Goal: Task Accomplishment & Management: Manage account settings

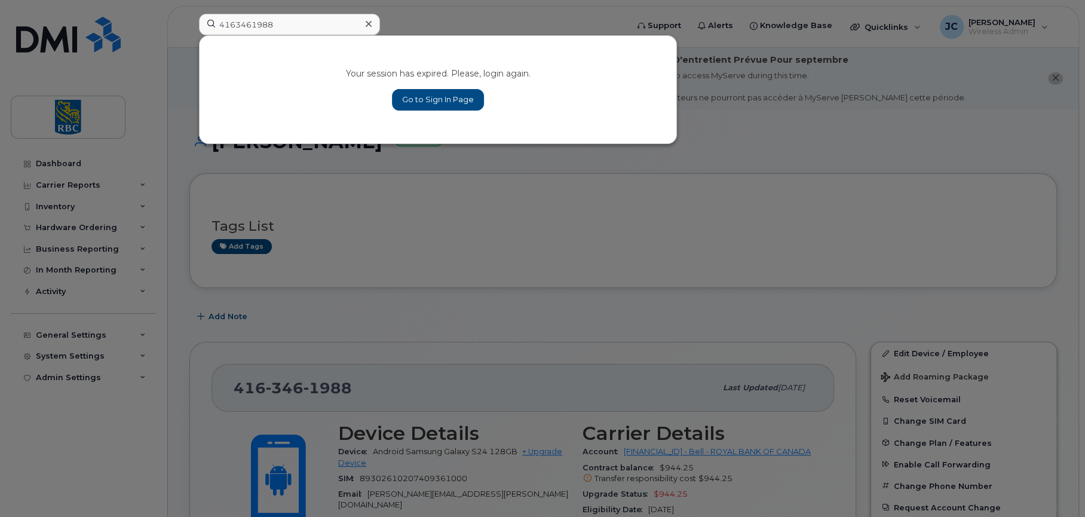
type input "4163461988"
click at [430, 93] on link "Go to Sign In Page" at bounding box center [438, 100] width 92 height 22
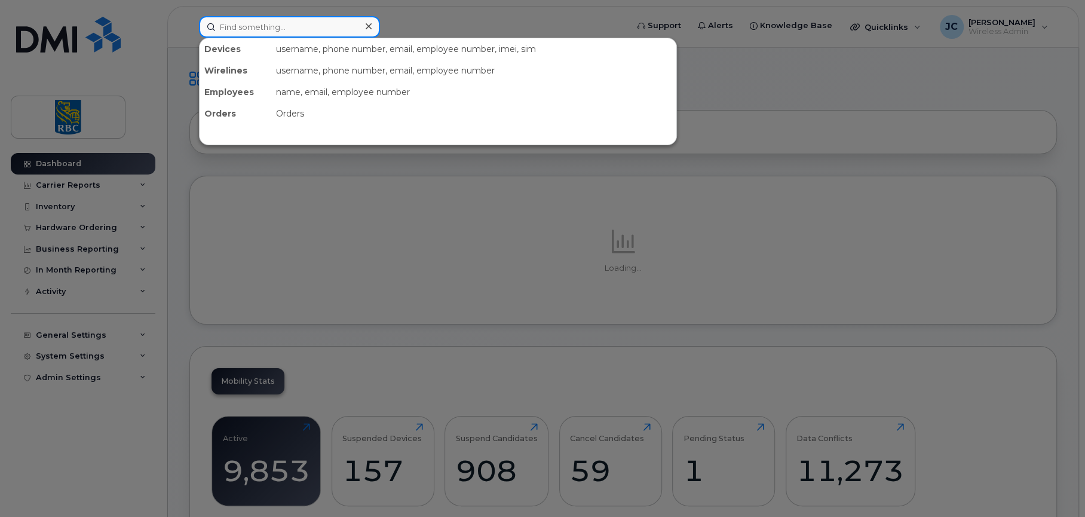
click at [321, 26] on input at bounding box center [289, 27] width 181 height 22
paste input "4163461988"
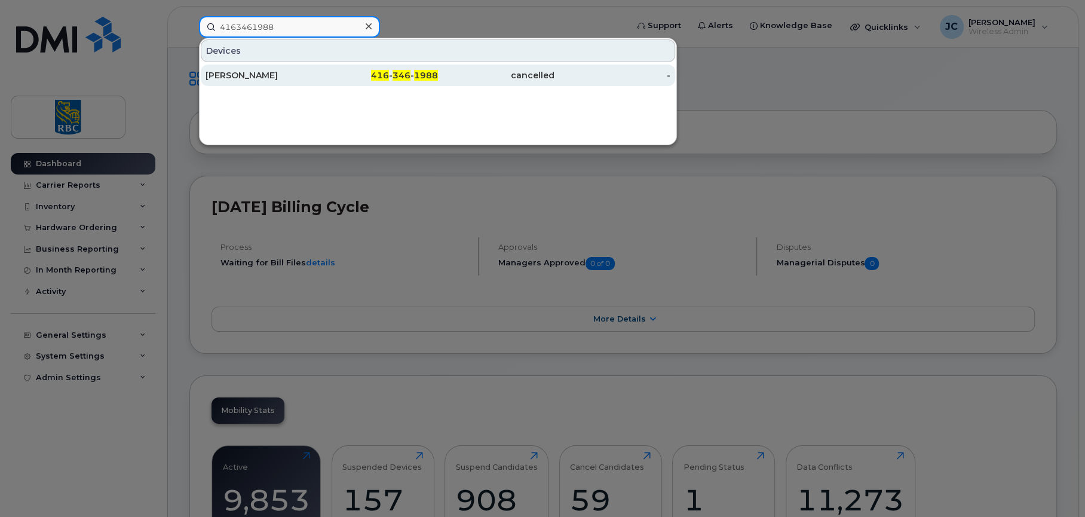
type input "4163461988"
click at [247, 71] on div "[PERSON_NAME]" at bounding box center [264, 75] width 117 height 12
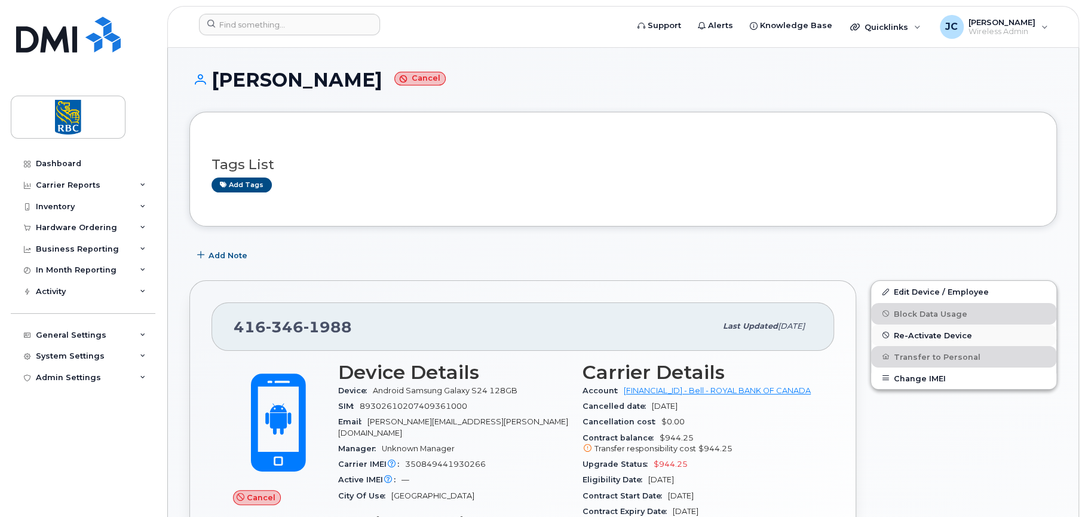
click at [939, 332] on span "Re-Activate Device" at bounding box center [933, 334] width 78 height 9
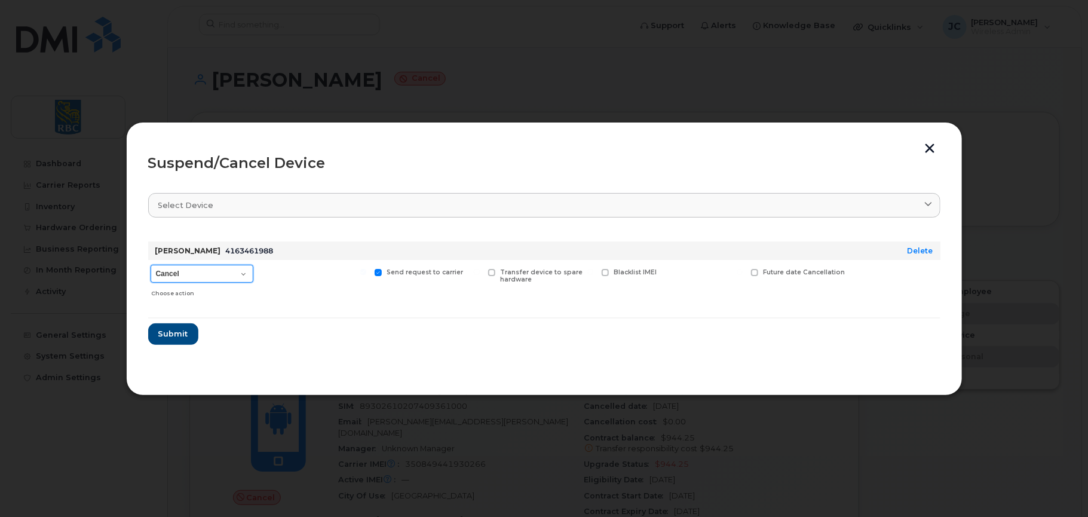
click at [247, 272] on select "Cancel Suspend - Extend Suspension Suspend - Reduced Rate Suspend - Full Rate S…" at bounding box center [202, 274] width 103 height 18
select select "[object Object]"
click at [151, 265] on select "Cancel Suspend - Extend Suspension Suspend - Reduced Rate Suspend - Full Rate S…" at bounding box center [202, 274] width 103 height 18
click at [173, 329] on span "Submit" at bounding box center [173, 333] width 30 height 11
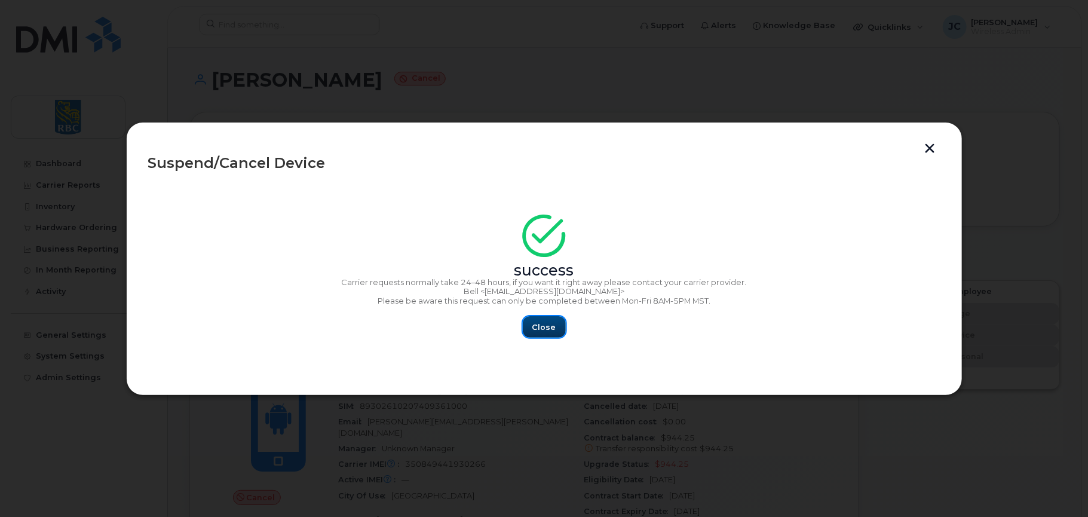
click at [550, 325] on span "Close" at bounding box center [544, 327] width 24 height 11
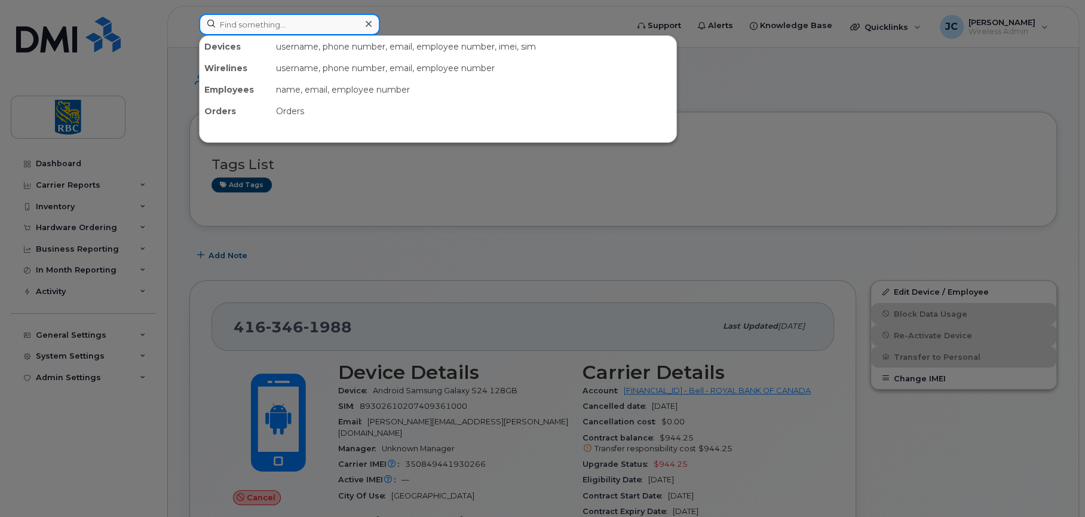
click at [293, 17] on input at bounding box center [289, 25] width 181 height 22
paste input "4163461988"
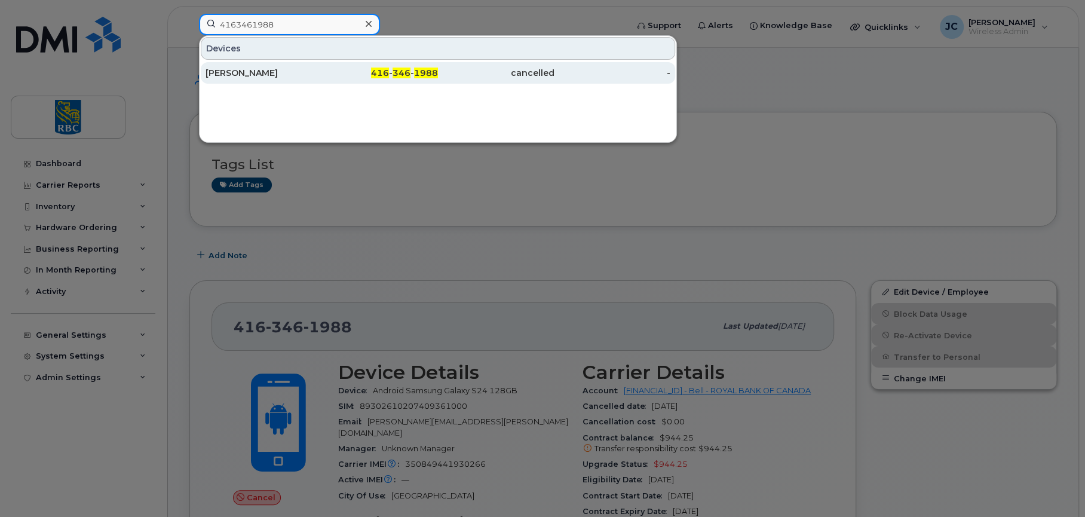
type input "4163461988"
click at [248, 65] on div "[PERSON_NAME]" at bounding box center [264, 73] width 117 height 22
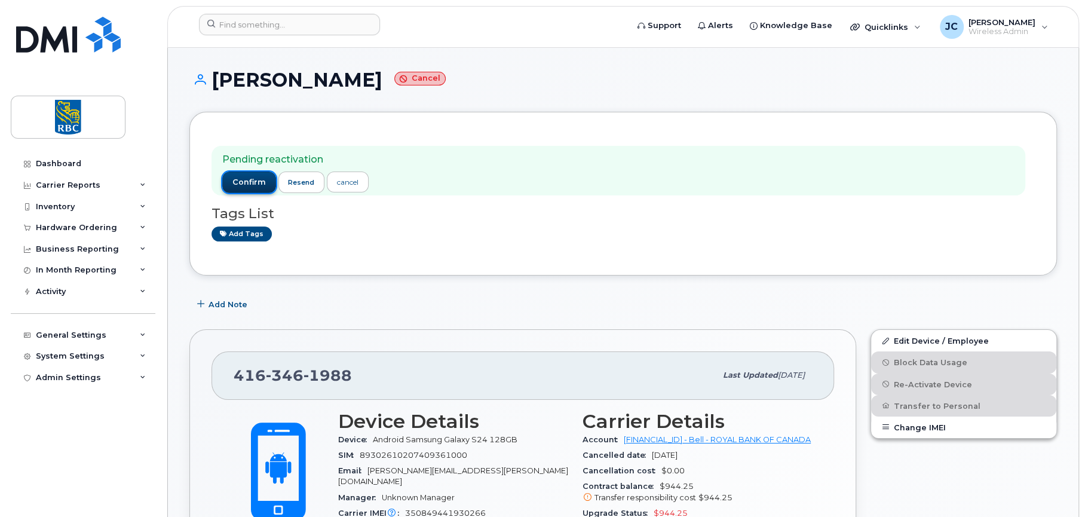
click at [238, 177] on span "confirm" at bounding box center [248, 182] width 33 height 11
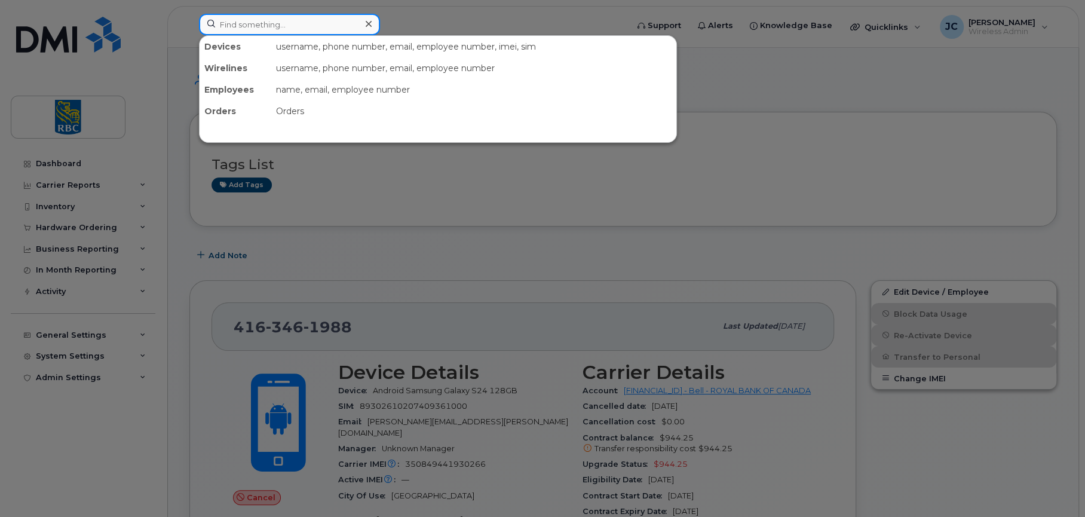
click at [279, 20] on input at bounding box center [289, 25] width 181 height 22
paste input "4163461988"
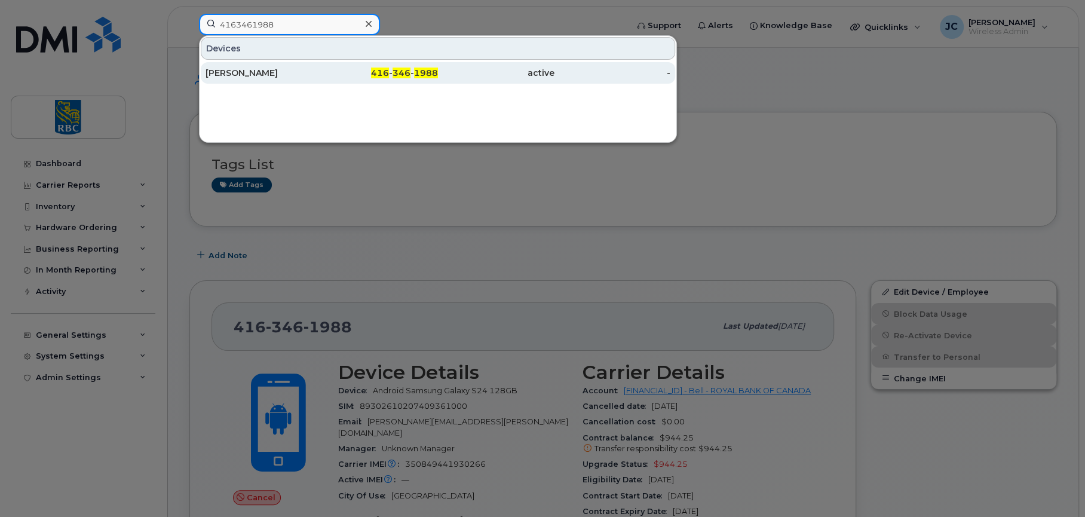
type input "4163461988"
click at [262, 68] on div "[PERSON_NAME]" at bounding box center [264, 73] width 117 height 12
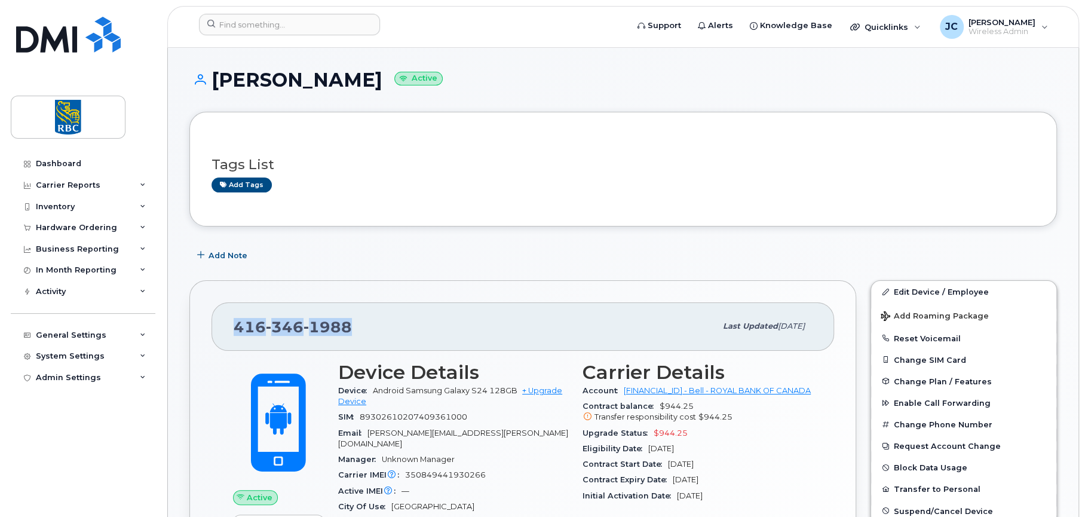
drag, startPoint x: 350, startPoint y: 323, endPoint x: 188, endPoint y: 330, distance: 161.5
click at [188, 330] on div "[PHONE_NUMBER] Last updated [DATE] Active Send Message 666.44 MB  used 10.00 GB…" at bounding box center [522, 480] width 681 height 415
copy span "[PHONE_NUMBER]"
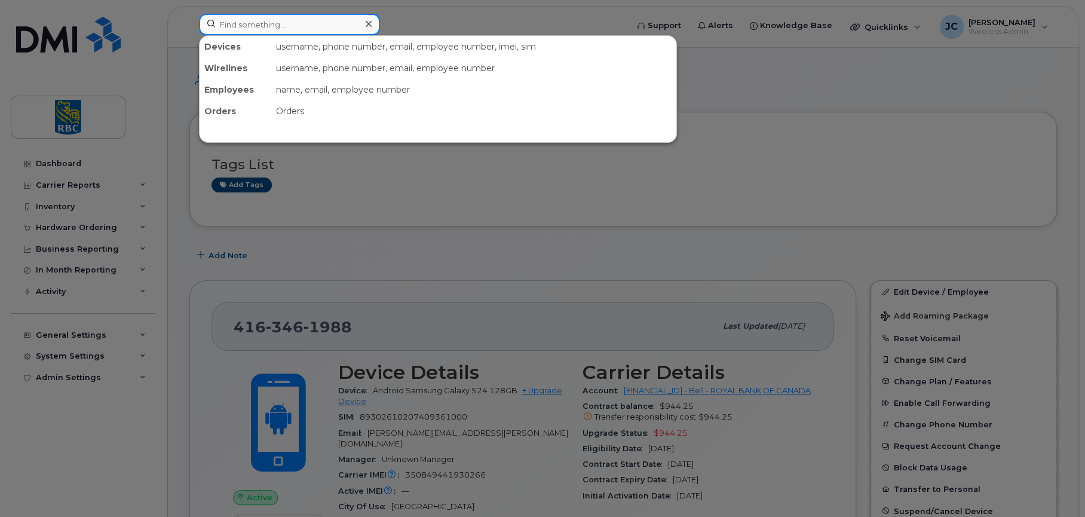
click at [269, 21] on input at bounding box center [289, 25] width 181 height 22
paste input "4163461988"
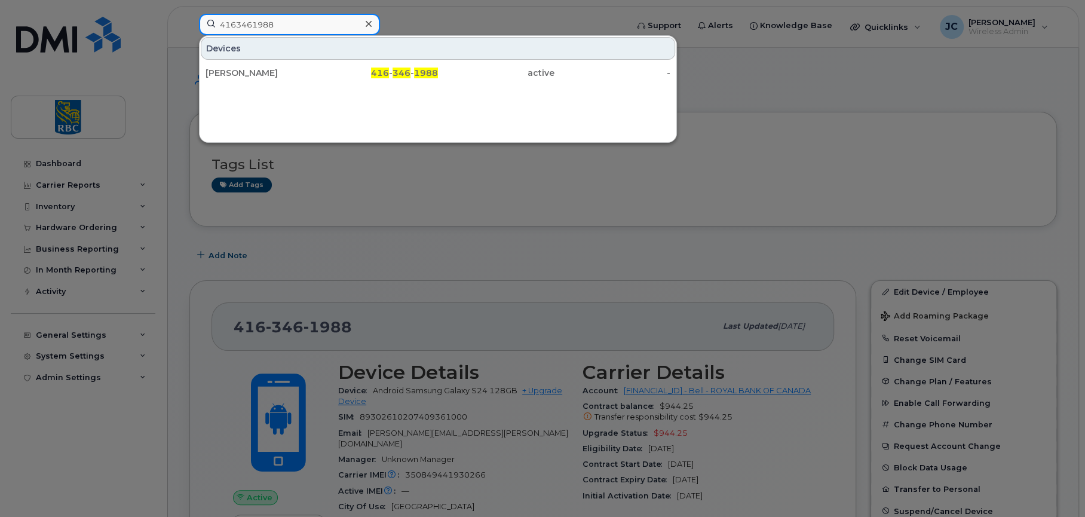
type input "4163461988"
click at [441, 182] on div at bounding box center [542, 258] width 1085 height 517
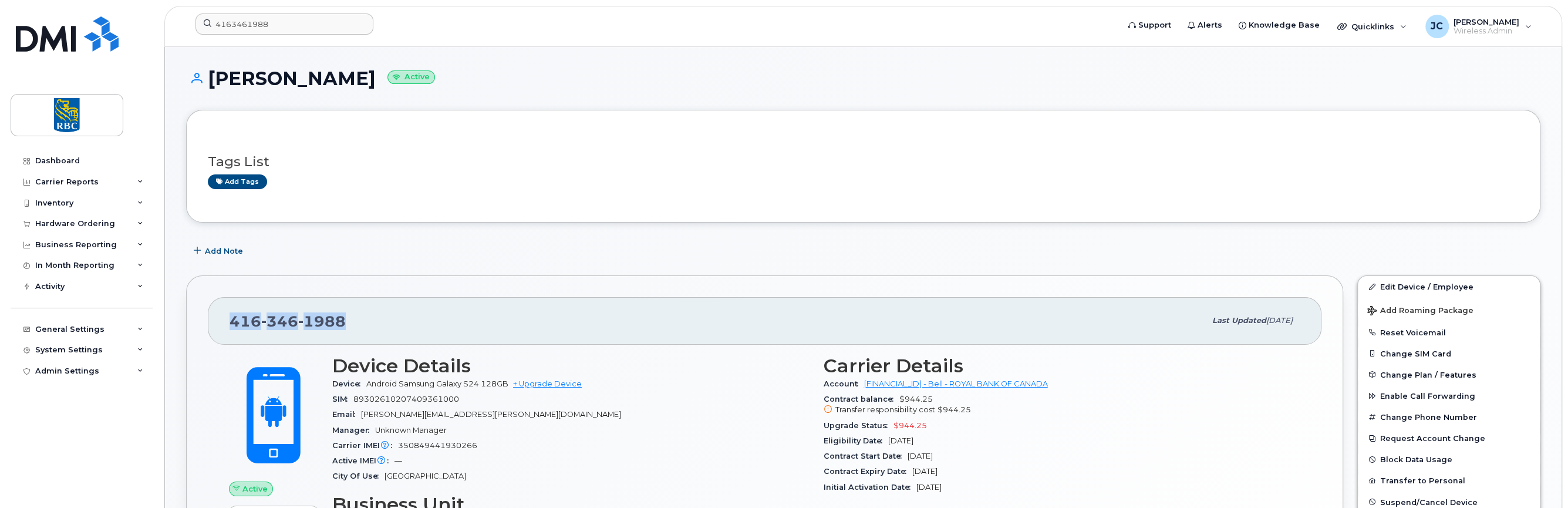
drag, startPoint x: 340, startPoint y: 319, endPoint x: 229, endPoint y: 309, distance: 111.4
click at [230, 309] on div "416 346 1988" at bounding box center [717, 320] width 976 height 25
copy span "416 346 1988"
click at [350, 325] on div "416 346 1988" at bounding box center [717, 320] width 976 height 25
drag, startPoint x: 341, startPoint y: 319, endPoint x: 159, endPoint y: 318, distance: 182.0
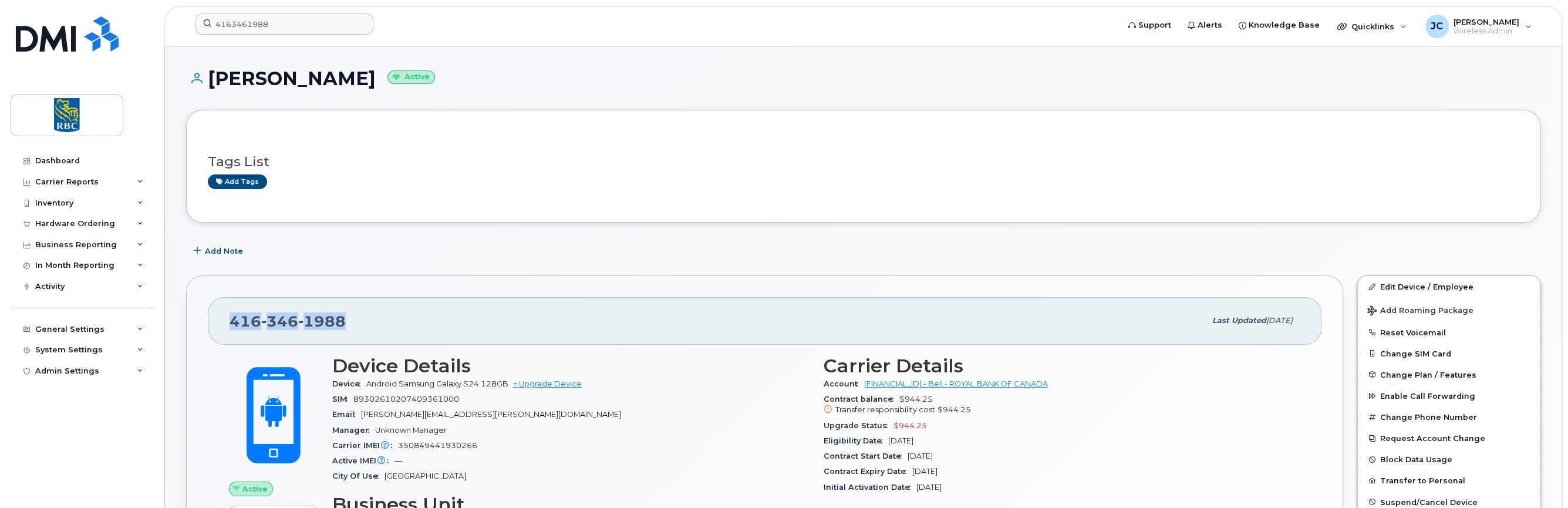
copy span "416 346 1988"
click at [283, 14] on input "4163461988" at bounding box center [284, 25] width 178 height 22
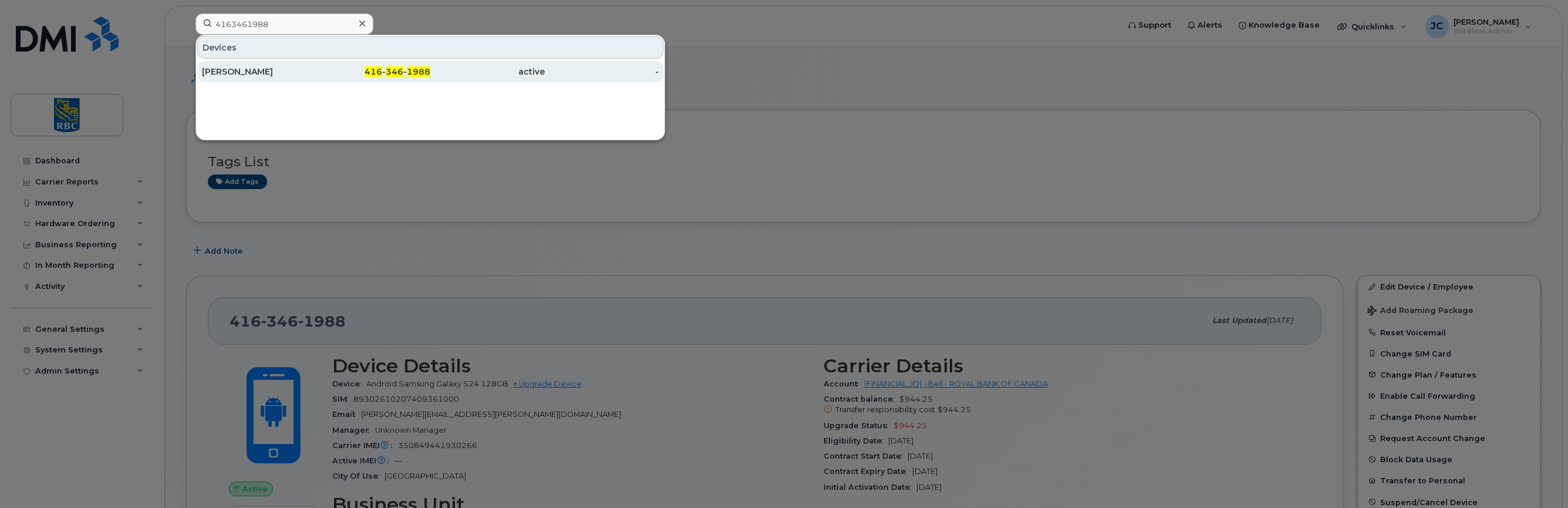
click at [246, 68] on div "[PERSON_NAME]" at bounding box center [259, 72] width 115 height 12
